Goal: Navigation & Orientation: Find specific page/section

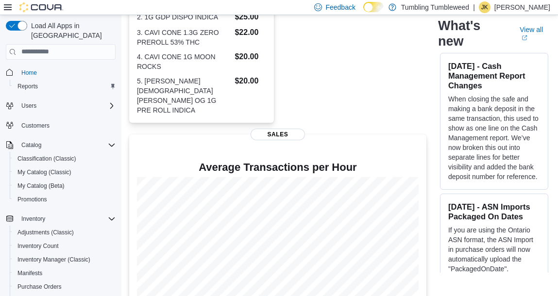
scroll to position [360, 0]
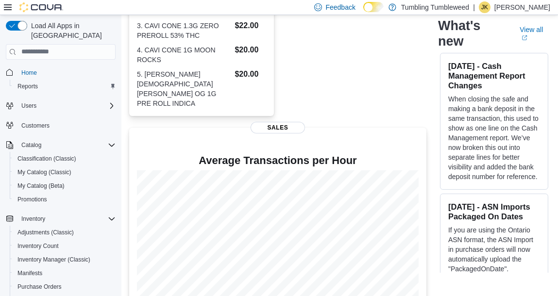
click at [543, 7] on p "[PERSON_NAME]" at bounding box center [522, 7] width 56 height 12
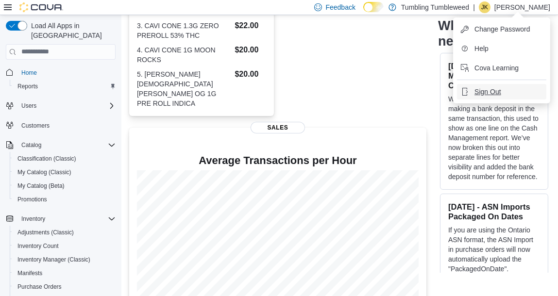
click at [487, 92] on span "Sign Out" at bounding box center [487, 92] width 26 height 10
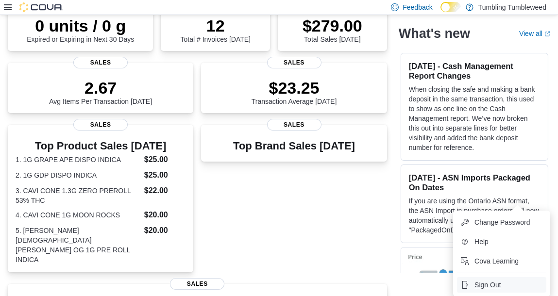
scroll to position [335, 0]
